Goal: Use online tool/utility: Use online tool/utility

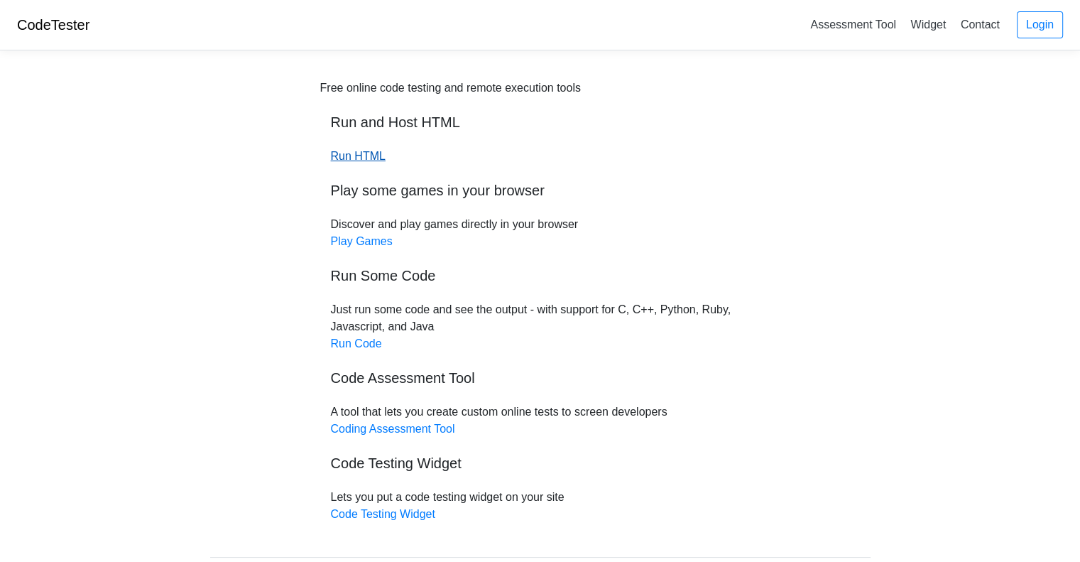
click at [345, 160] on link "Run HTML" at bounding box center [358, 156] width 55 height 12
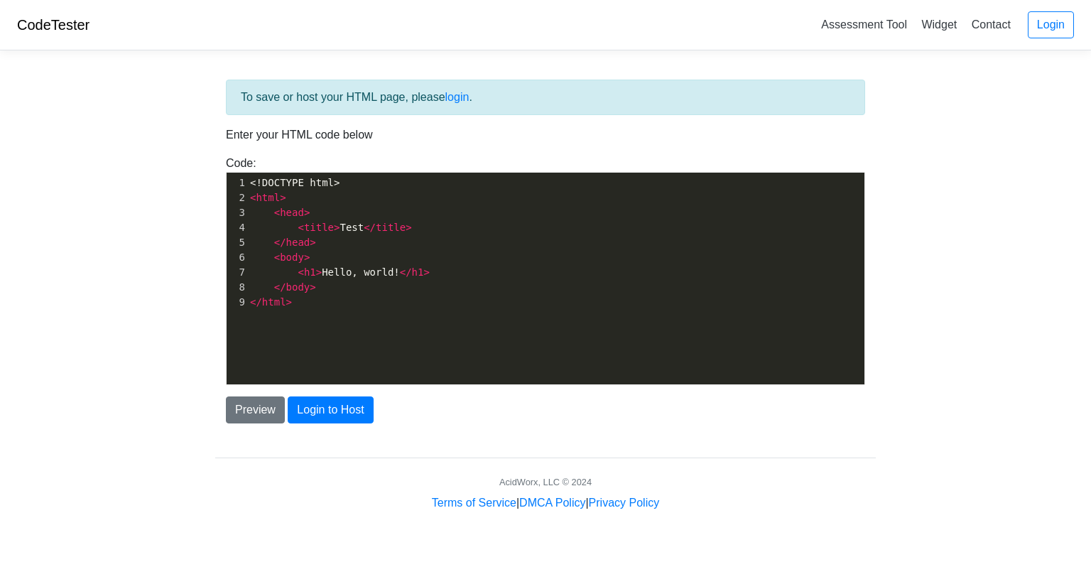
click at [313, 201] on pre "< html >" at bounding box center [561, 197] width 628 height 15
type textarea "<!DOCTYPE html> <html> <head> <title>Test</title> </head> <body> <h1>Hello, wor…"
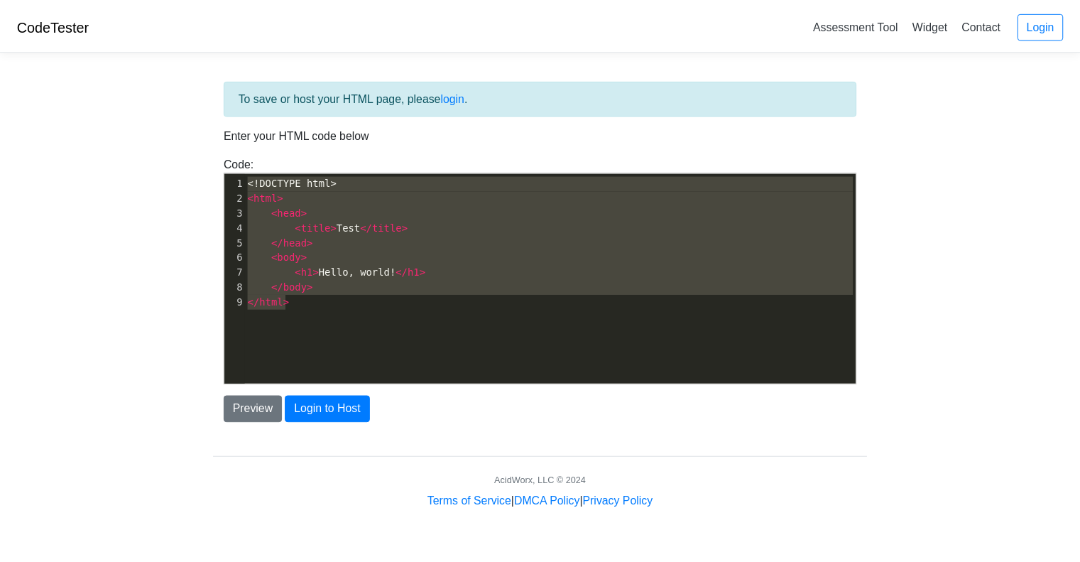
scroll to position [3960, 0]
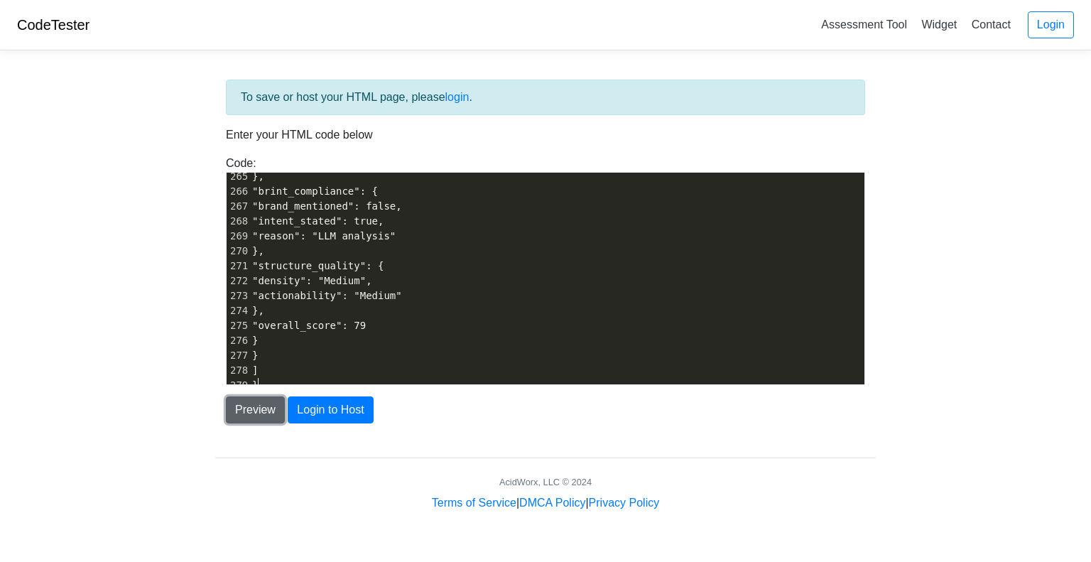
click at [261, 406] on button "Preview" at bounding box center [255, 409] width 59 height 27
